Goal: Transaction & Acquisition: Obtain resource

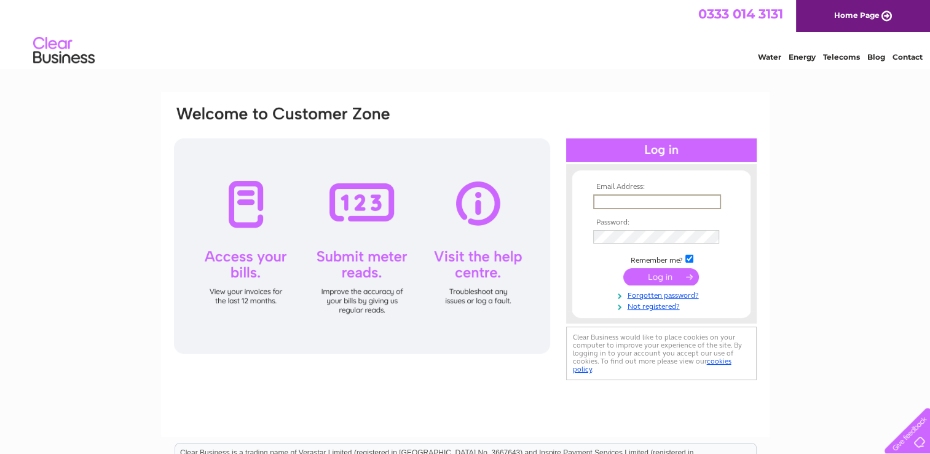
click at [608, 201] on input "text" at bounding box center [657, 201] width 128 height 15
type input "geoff_venn@yahoo.co.uk"
click at [623, 267] on input "submit" at bounding box center [661, 275] width 76 height 17
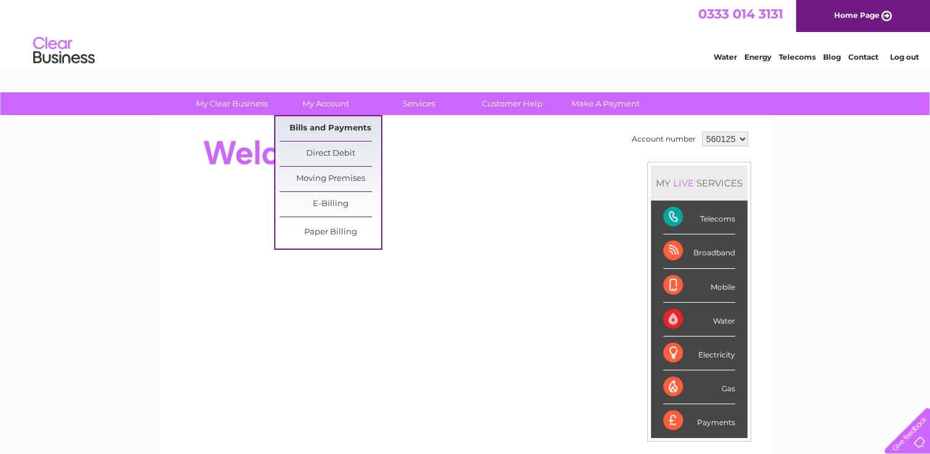
click at [321, 124] on link "Bills and Payments" at bounding box center [330, 128] width 101 height 25
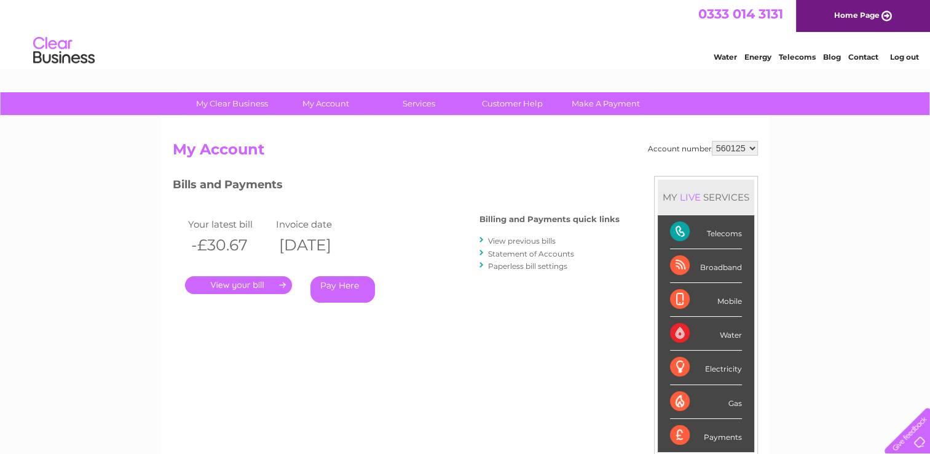
click at [254, 286] on link "." at bounding box center [238, 285] width 107 height 18
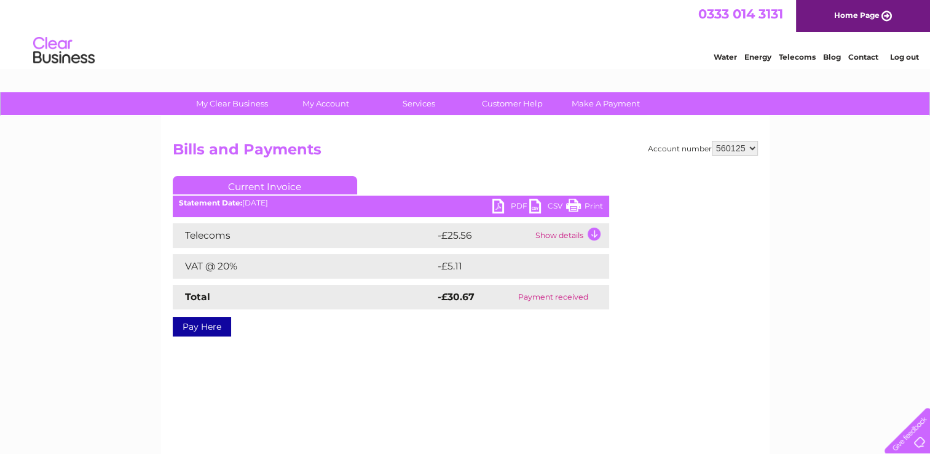
click at [513, 205] on link "PDF" at bounding box center [510, 208] width 37 height 18
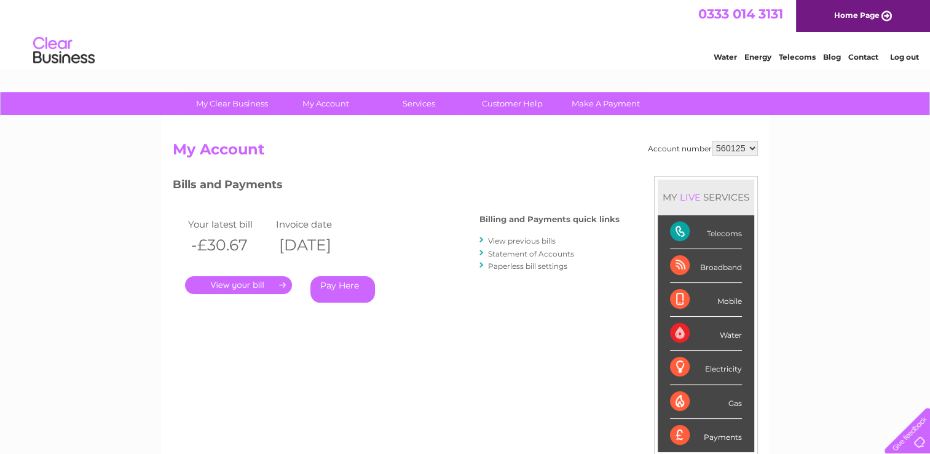
click at [538, 241] on link "View previous bills" at bounding box center [522, 240] width 68 height 9
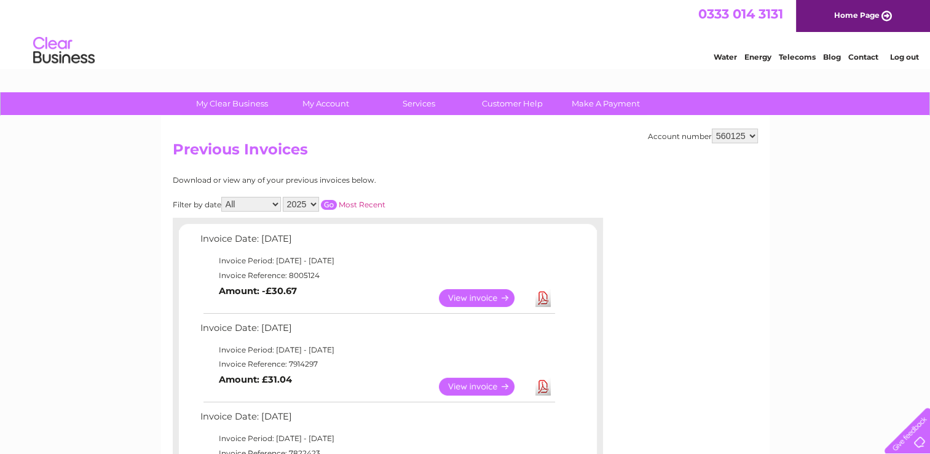
click at [479, 384] on link "View" at bounding box center [484, 386] width 90 height 18
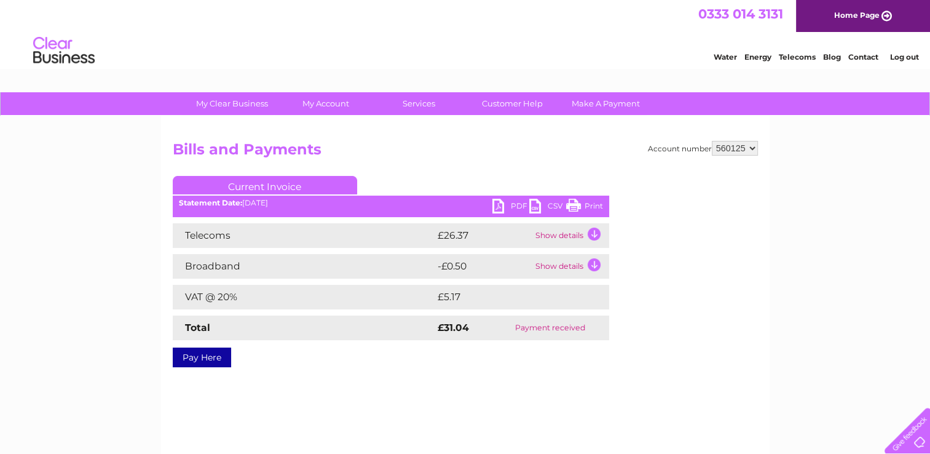
click at [515, 207] on link "PDF" at bounding box center [510, 208] width 37 height 18
